Goal: Task Accomplishment & Management: Use online tool/utility

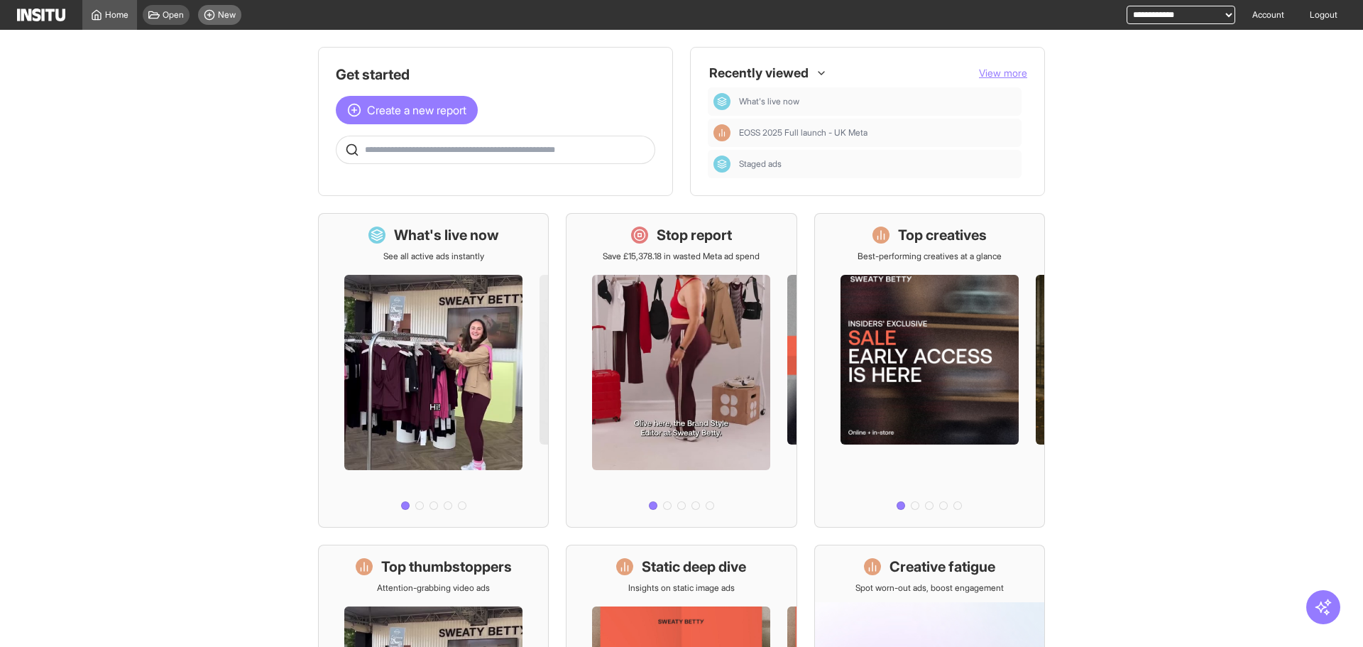
click at [225, 17] on span "New" at bounding box center [227, 14] width 18 height 11
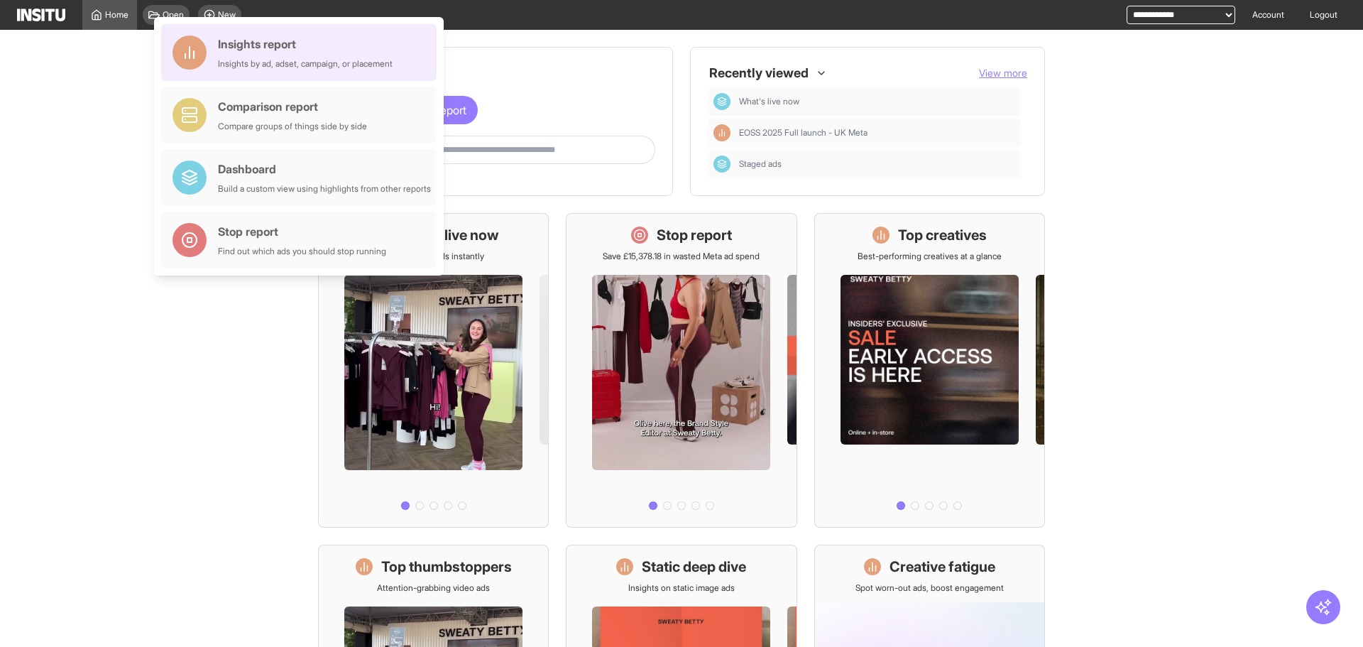
click at [320, 67] on div "Insights by ad, adset, campaign, or placement" at bounding box center [305, 63] width 175 height 11
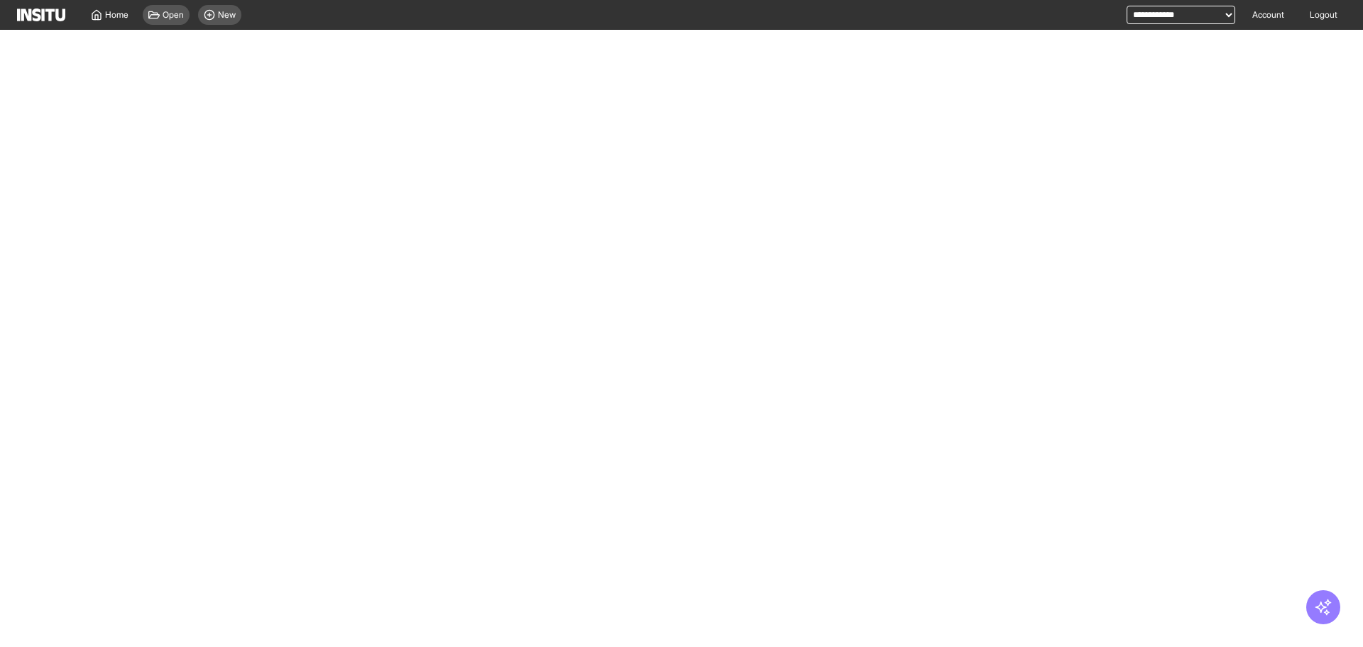
select select "**"
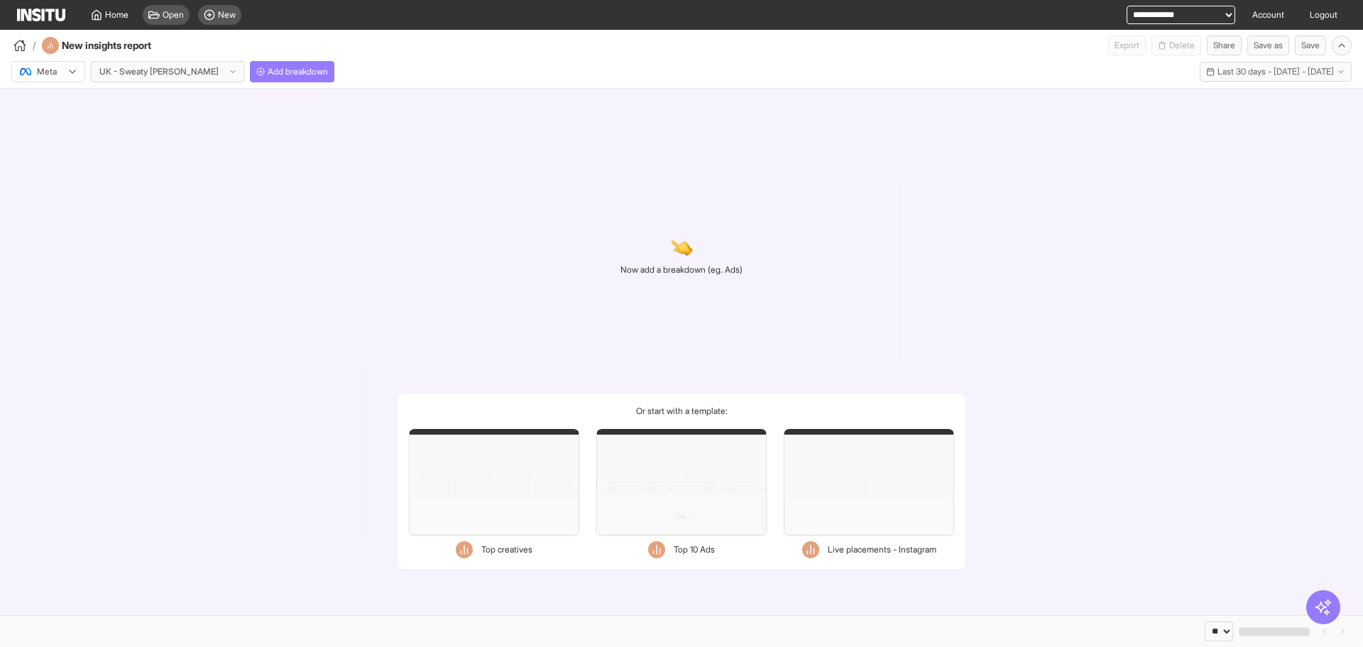
click at [269, 50] on div "/ New insights report Export Delete Share Save as Save" at bounding box center [681, 43] width 1363 height 26
click at [266, 64] on button "Add breakdown" at bounding box center [292, 71] width 85 height 21
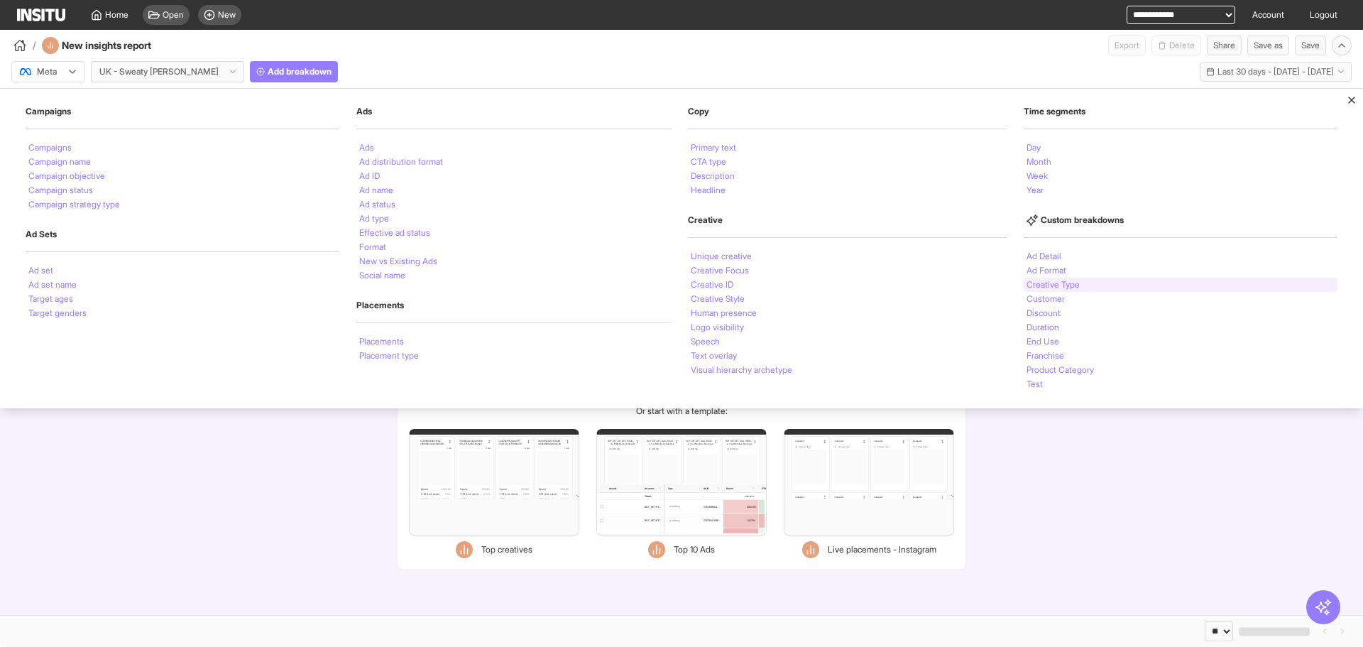
click at [1071, 283] on li "Creative Type" at bounding box center [1053, 284] width 53 height 9
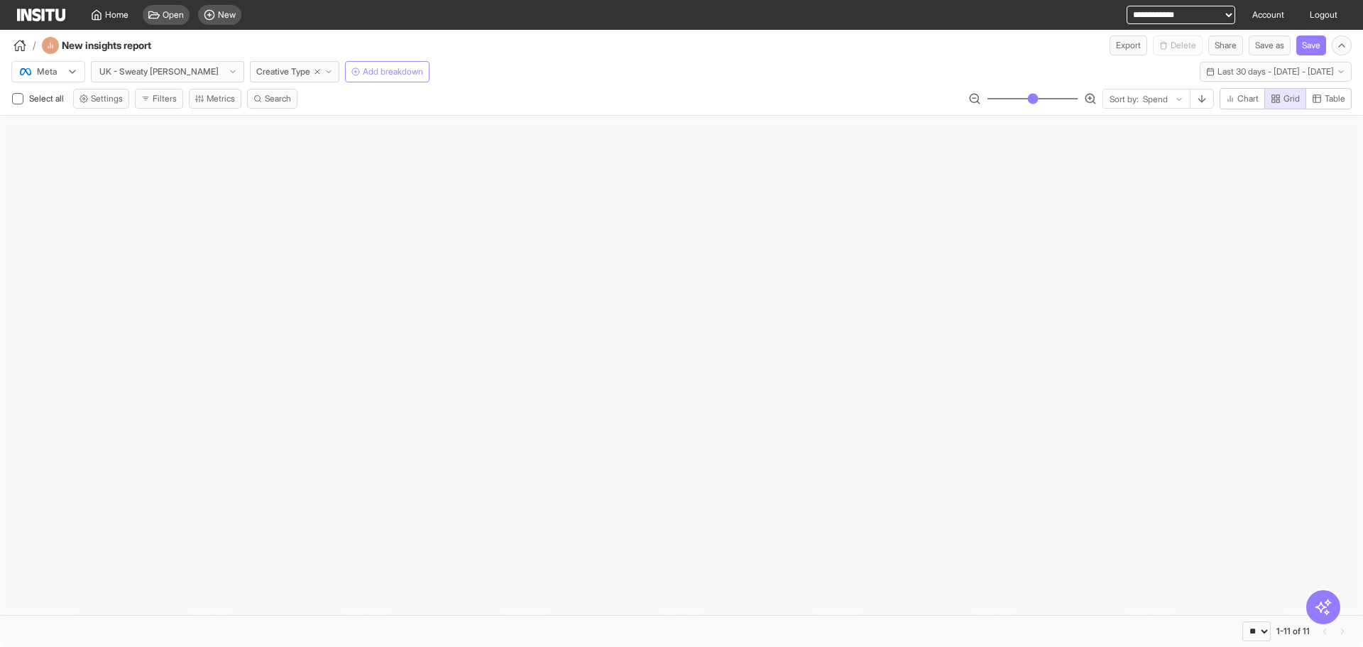
click at [363, 73] on span "Add breakdown" at bounding box center [393, 71] width 60 height 11
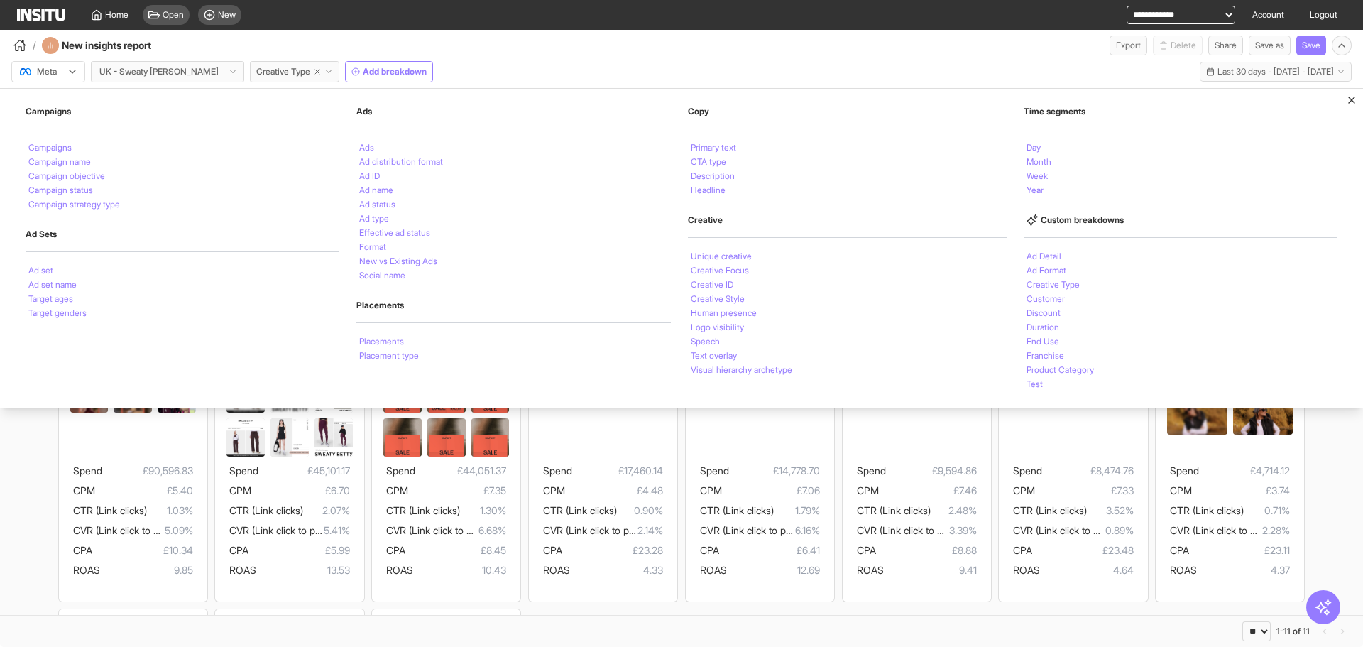
click at [1053, 138] on div "Time segments Day Month Week Year" at bounding box center [1181, 152] width 314 height 92
click at [1046, 151] on div "Day" at bounding box center [1181, 148] width 314 height 14
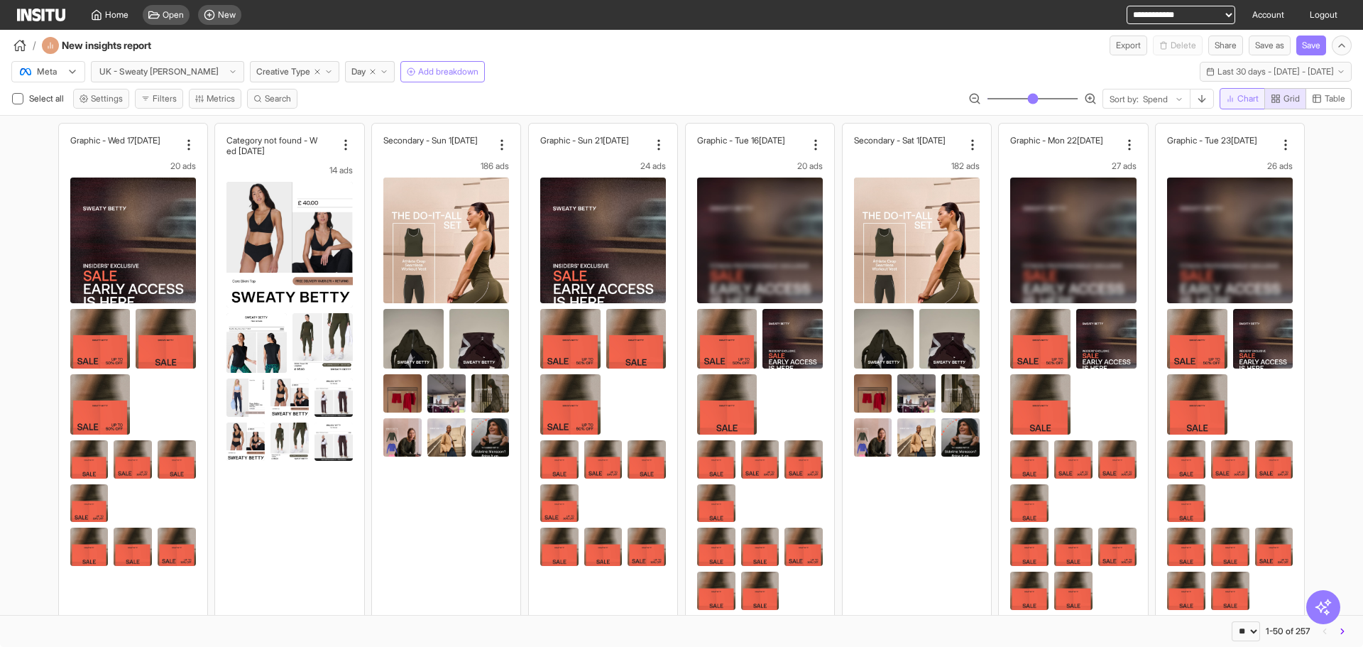
click at [1245, 106] on button "Chart" at bounding box center [1242, 98] width 45 height 21
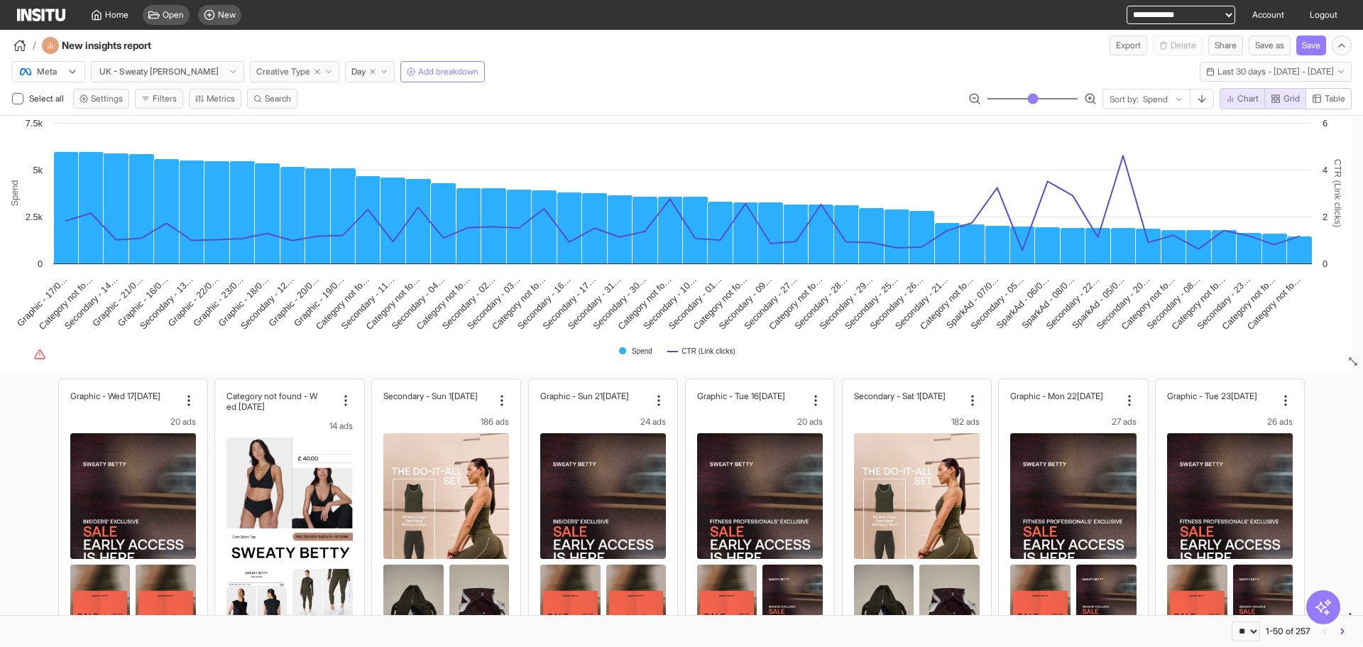
click at [313, 70] on icon "button" at bounding box center [317, 71] width 9 height 9
click at [281, 71] on span "Creative Type" at bounding box center [283, 71] width 54 height 11
select select "**"
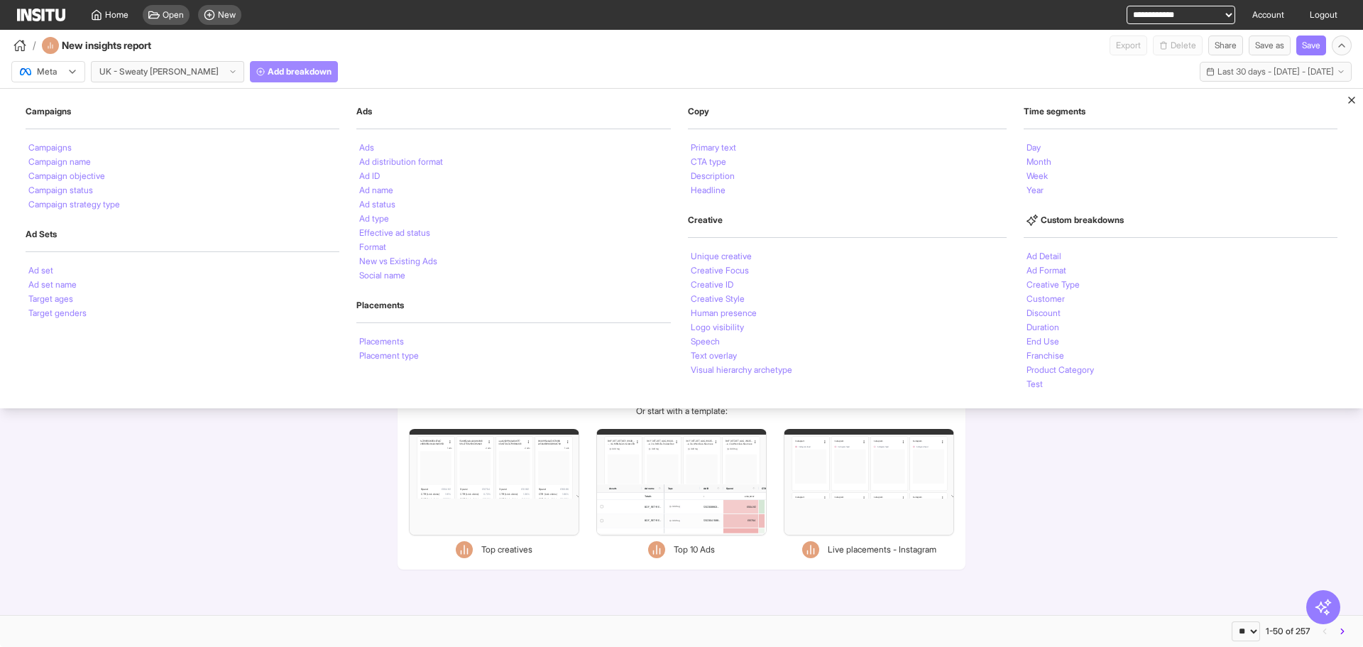
click at [278, 65] on button "Add breakdown" at bounding box center [294, 71] width 88 height 21
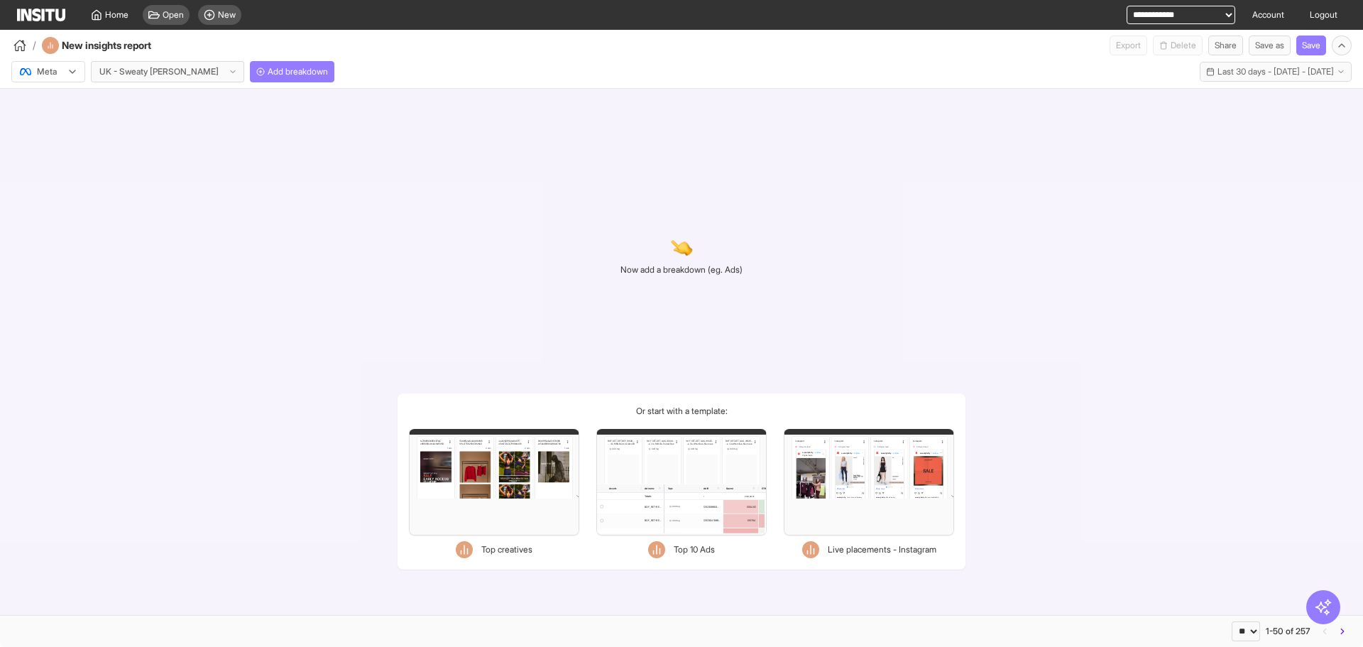
click at [273, 87] on div "Meta UK - Sweaty [PERSON_NAME] Add breakdown Last 30 days - [DATE] - [DATE] [DA…" at bounding box center [681, 71] width 1363 height 33
click at [278, 71] on span "Add breakdown" at bounding box center [298, 71] width 60 height 11
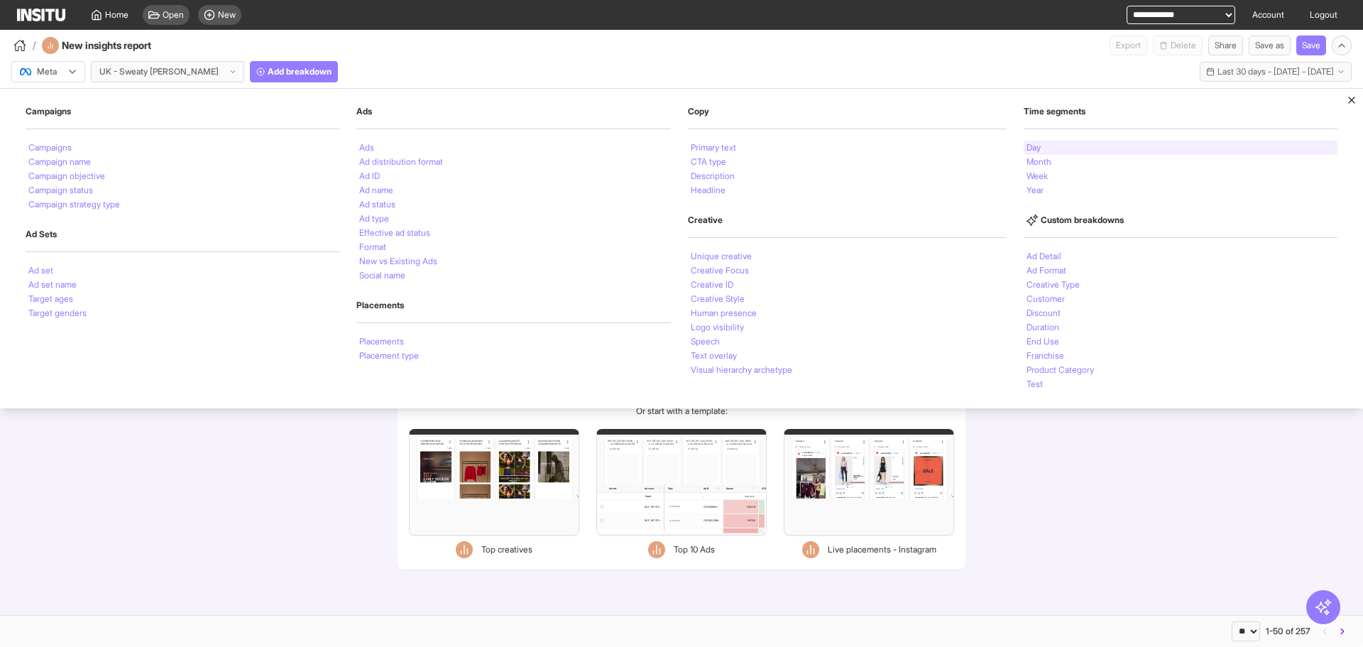
click at [1172, 147] on div "Day" at bounding box center [1181, 148] width 314 height 14
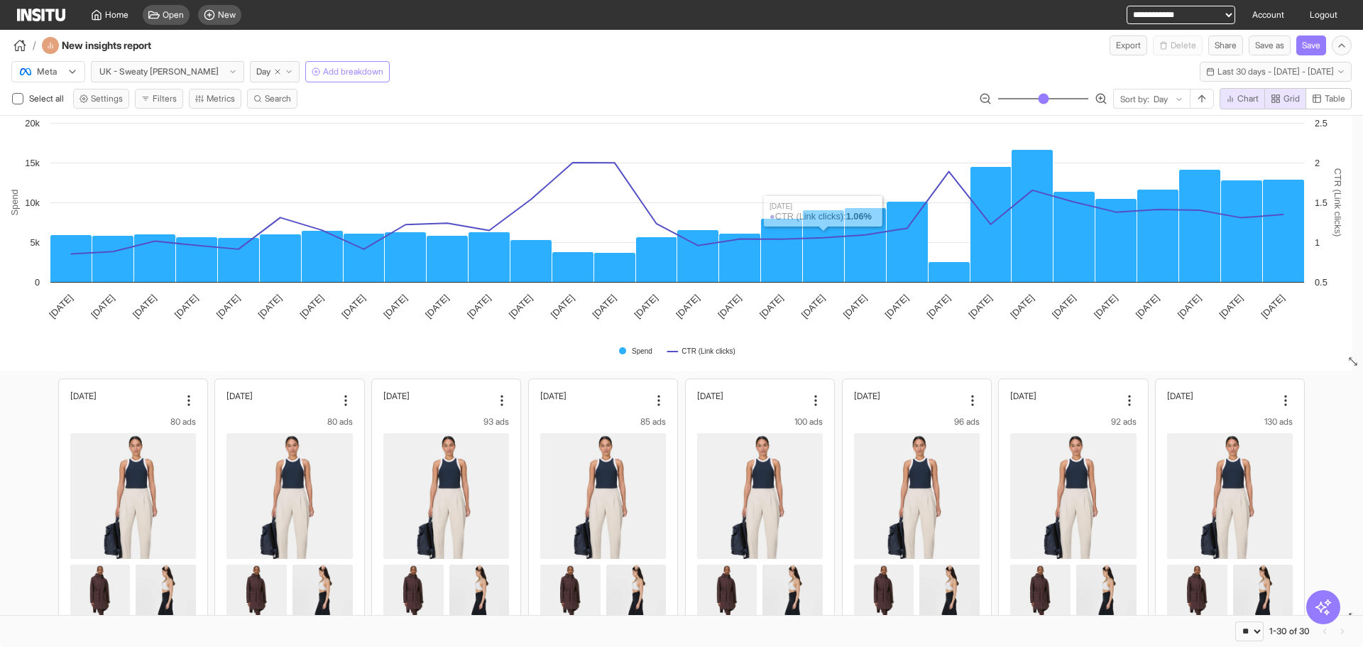
click at [310, 62] on button "Add breakdown" at bounding box center [347, 71] width 85 height 21
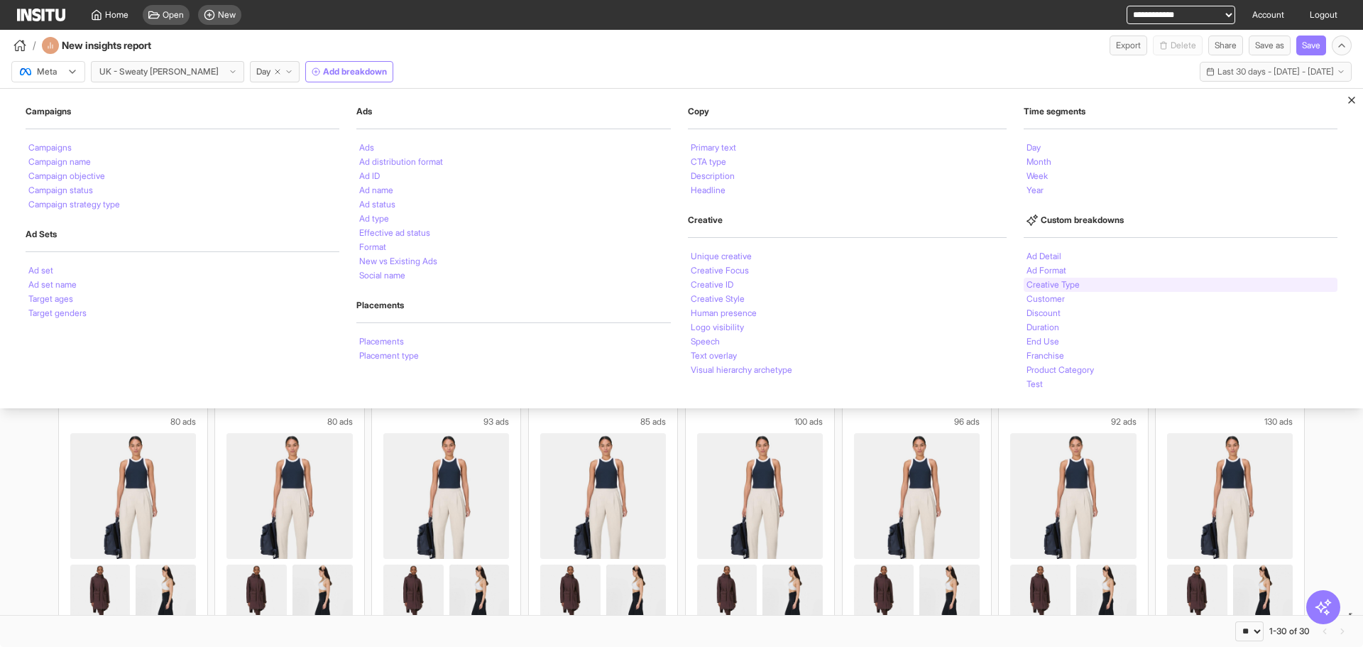
click at [1061, 288] on li "Creative Type" at bounding box center [1053, 284] width 53 height 9
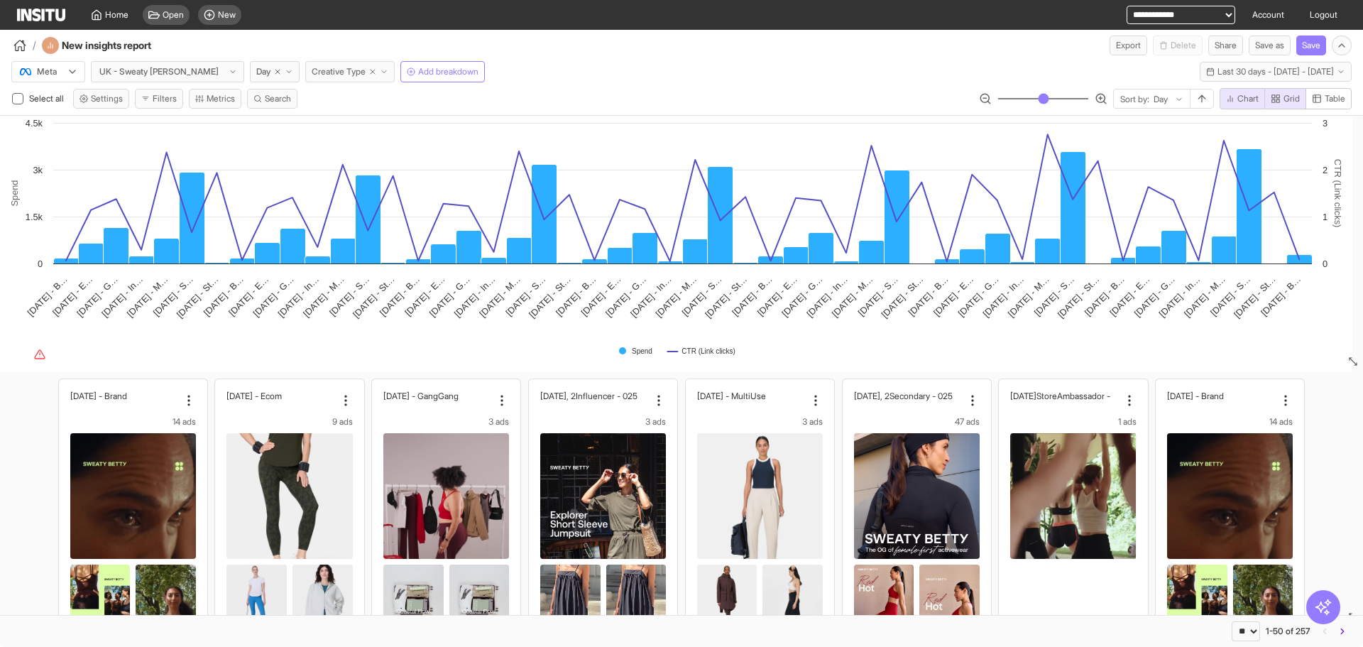
click at [339, 67] on button "Creative Type" at bounding box center [349, 71] width 89 height 21
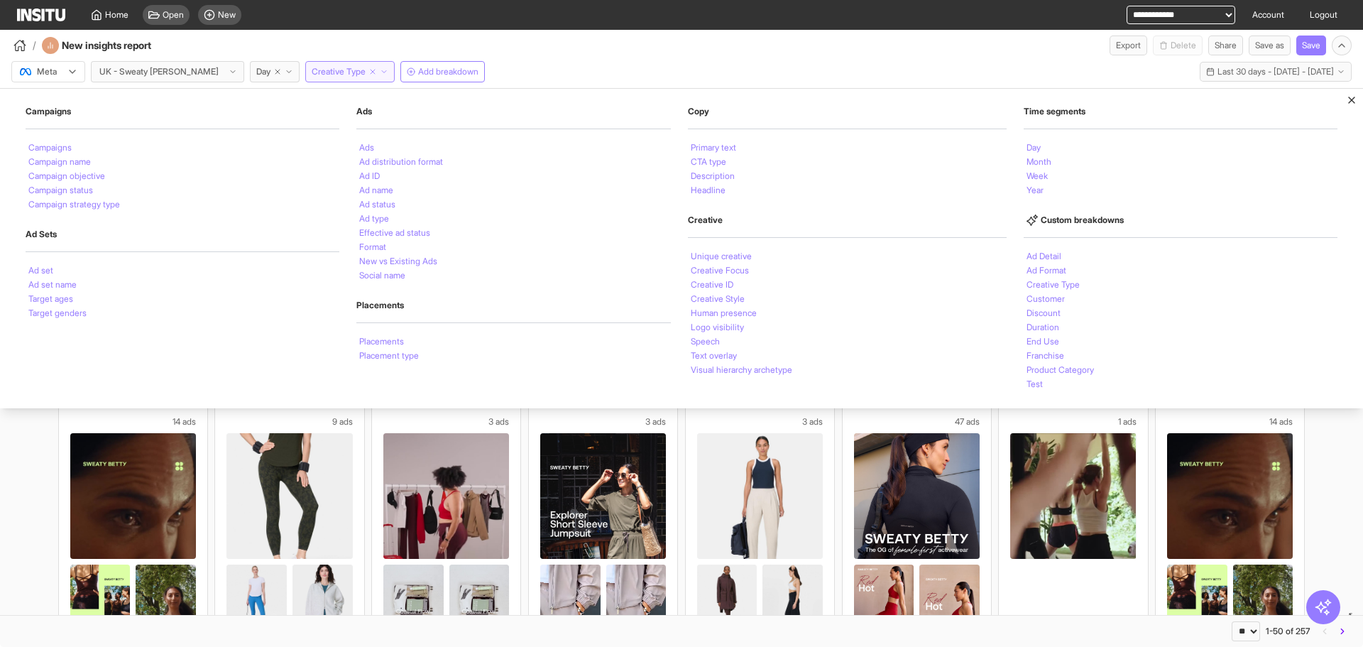
click at [371, 70] on line "button" at bounding box center [373, 72] width 4 height 4
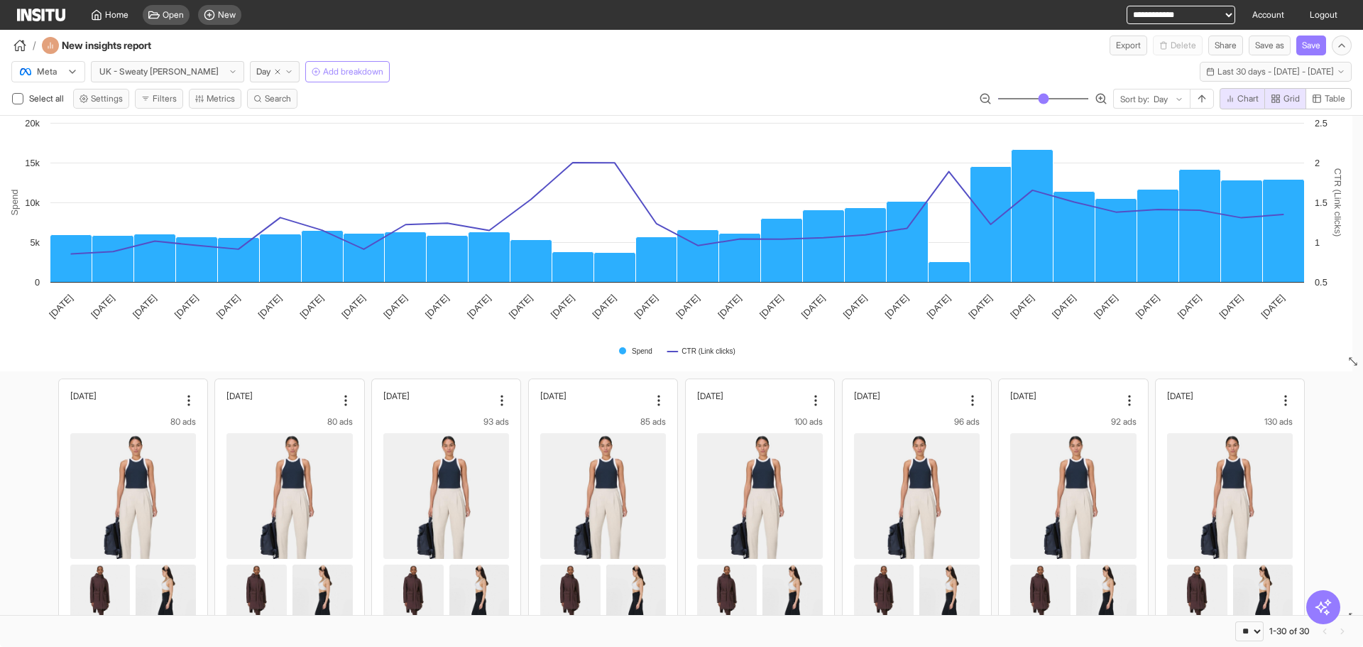
click at [342, 70] on span "Add breakdown" at bounding box center [353, 71] width 60 height 11
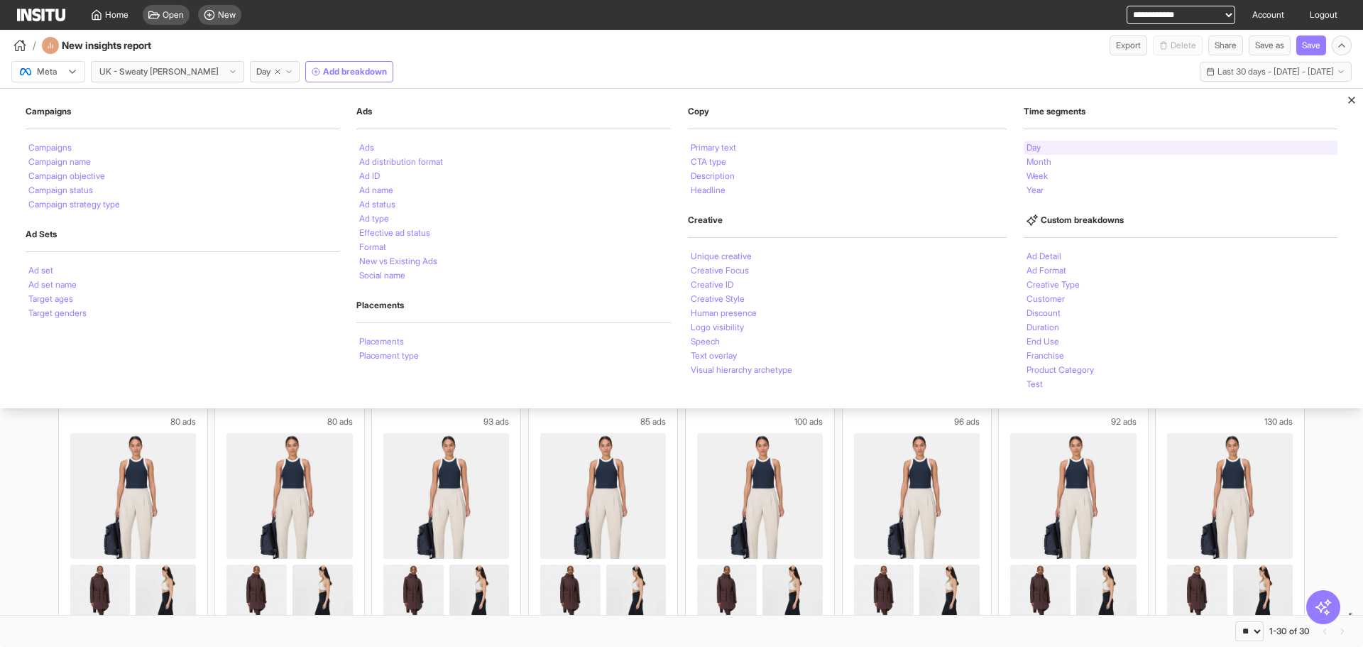
click at [1052, 151] on div "Day" at bounding box center [1181, 148] width 314 height 14
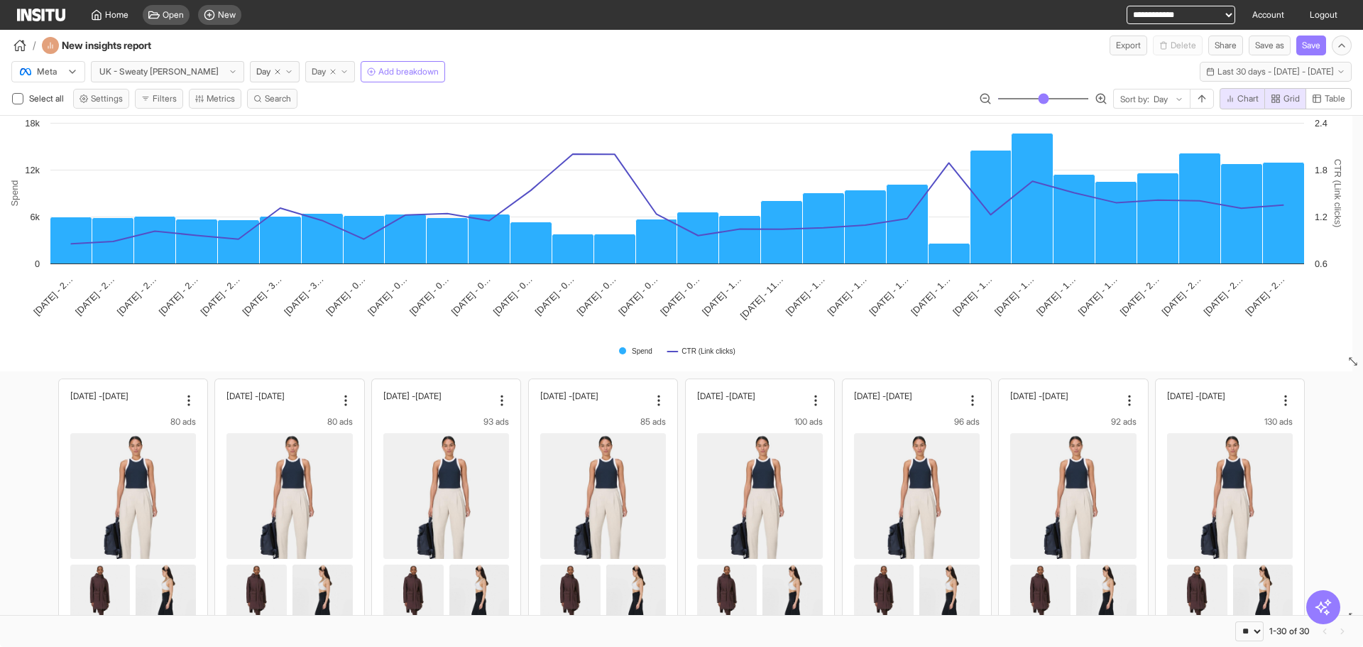
click at [329, 70] on icon "button" at bounding box center [333, 71] width 9 height 9
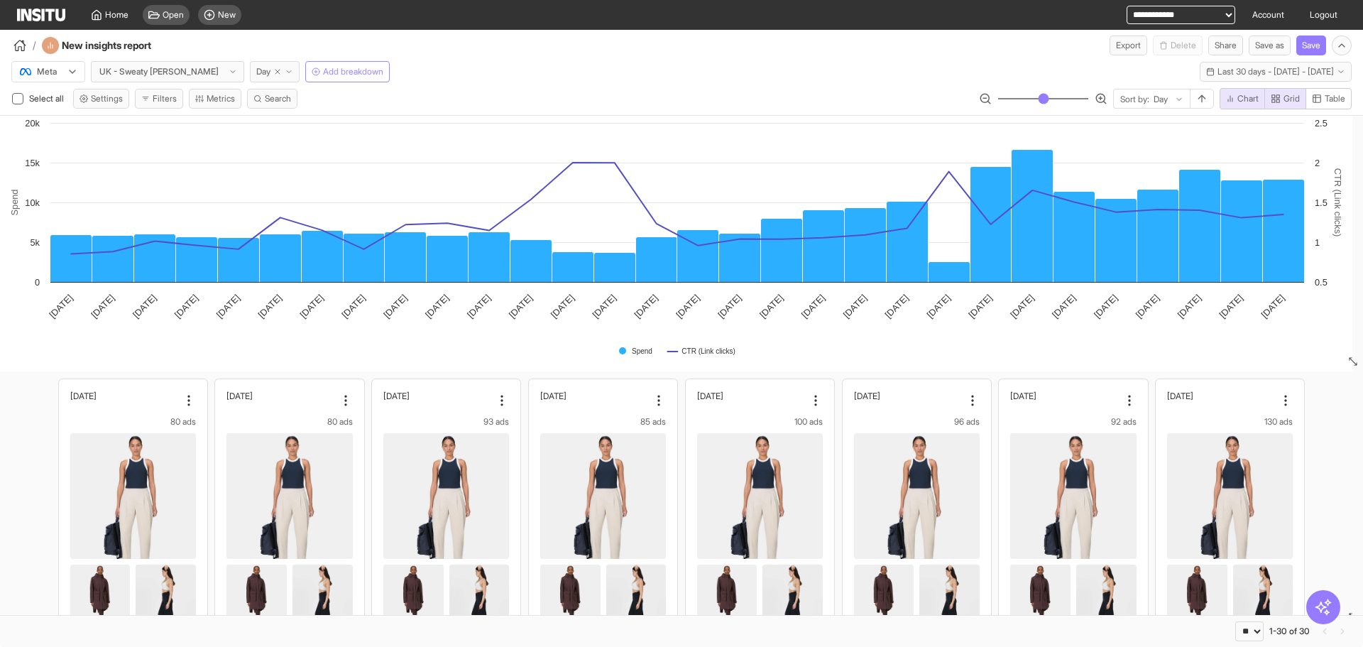
click at [287, 72] on polyline "button" at bounding box center [289, 72] width 4 height 2
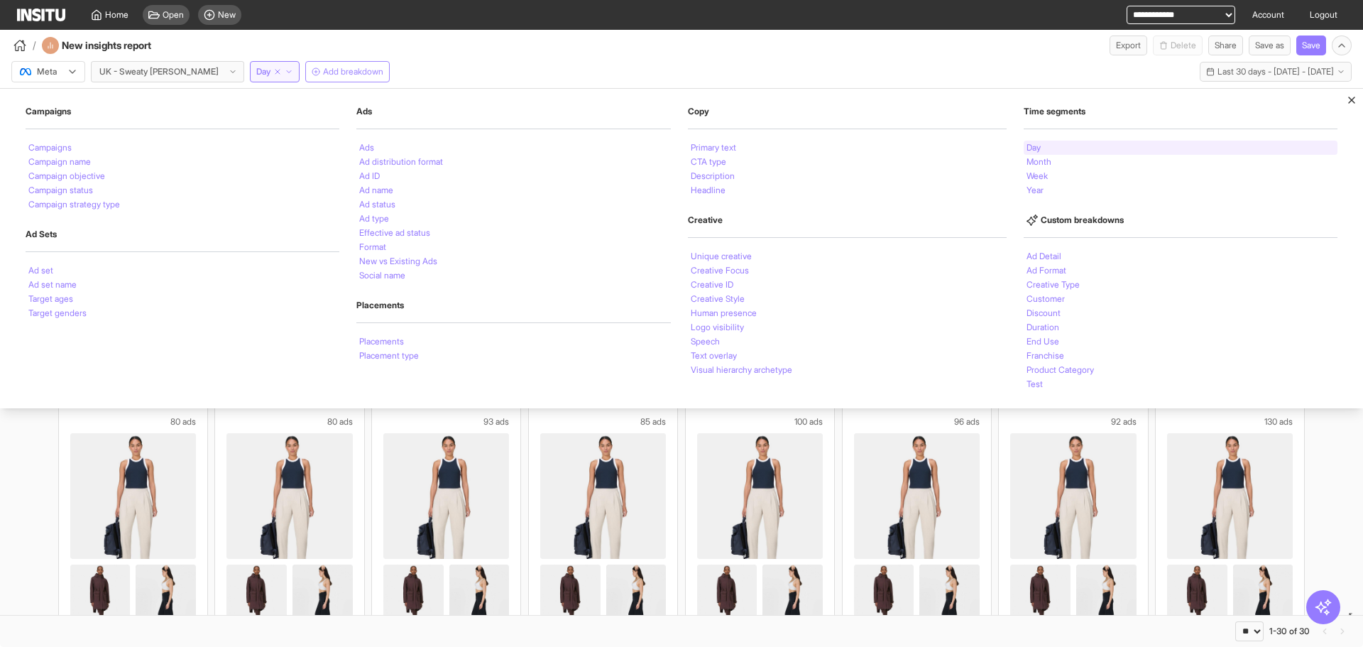
click at [1032, 151] on li "Day" at bounding box center [1034, 147] width 14 height 9
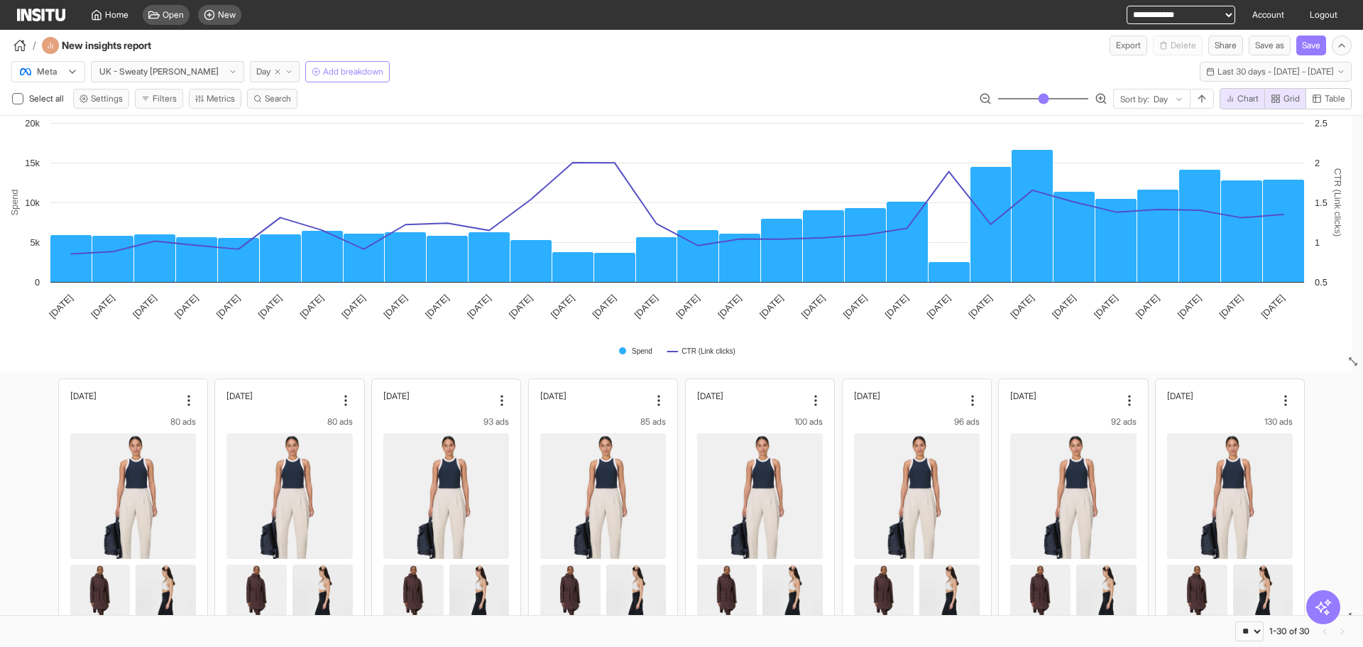
click at [250, 77] on button "Day" at bounding box center [275, 71] width 50 height 21
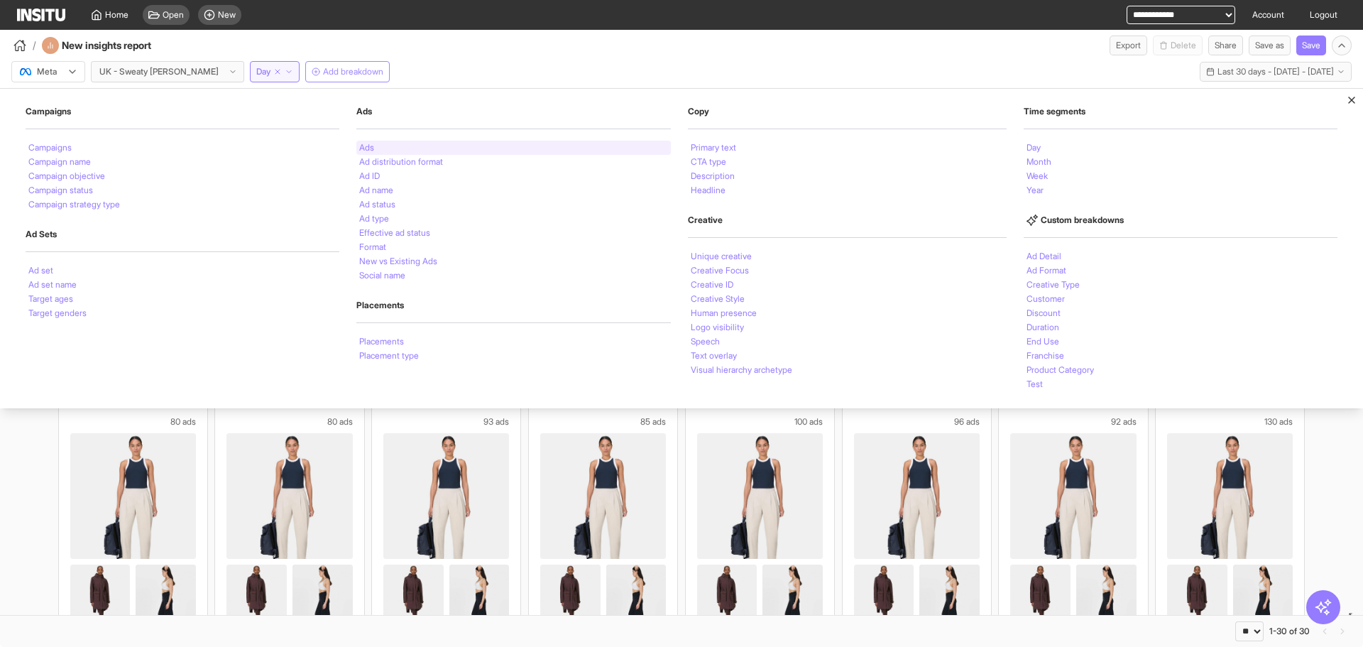
click at [411, 149] on div "Ads" at bounding box center [513, 148] width 314 height 14
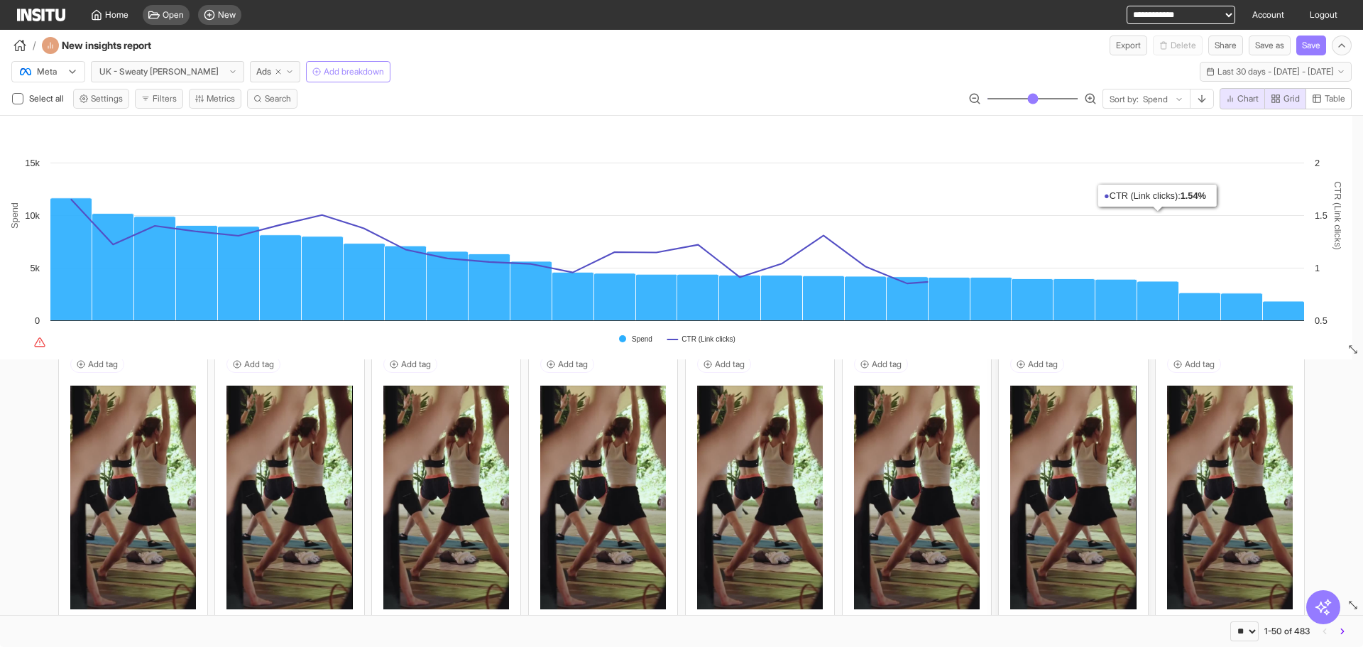
scroll to position [355, 0]
